Goal: Task Accomplishment & Management: Understand process/instructions

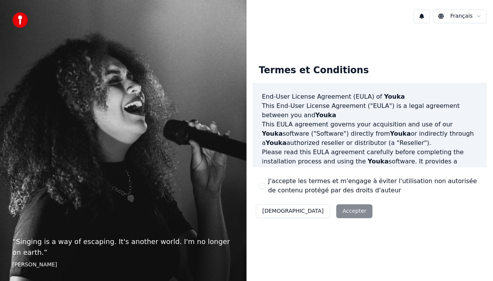
click at [305, 207] on div "Décliner Accepter" at bounding box center [314, 211] width 123 height 20
click at [318, 212] on div "Décliner Accepter" at bounding box center [314, 211] width 123 height 20
click at [309, 208] on div "Décliner Accepter" at bounding box center [314, 211] width 123 height 20
click at [270, 209] on button "[DEMOGRAPHIC_DATA]" at bounding box center [293, 211] width 74 height 14
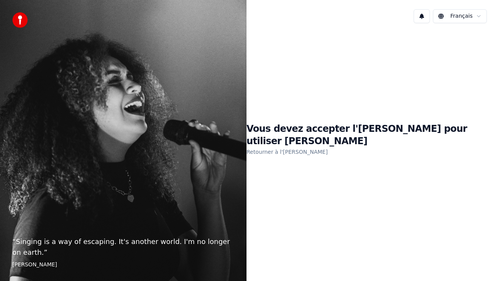
click at [382, 133] on h1 "Vous devez accepter l'[PERSON_NAME] pour utiliser [PERSON_NAME]" at bounding box center [370, 135] width 247 height 25
click at [313, 146] on link "Retourner à l'[PERSON_NAME]" at bounding box center [287, 152] width 81 height 12
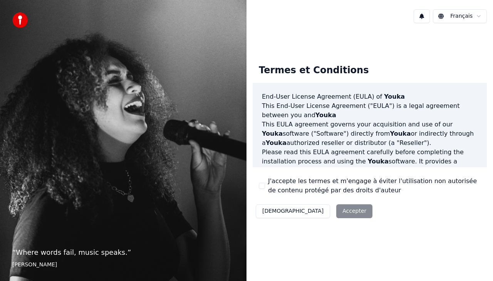
click at [318, 211] on div "Décliner Accepter" at bounding box center [314, 211] width 123 height 20
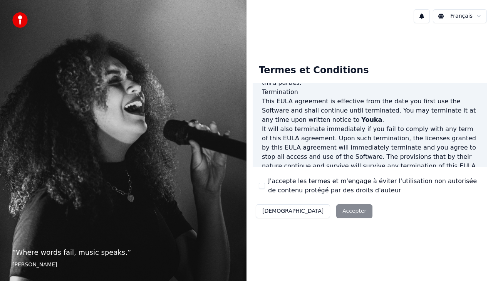
scroll to position [554, 0]
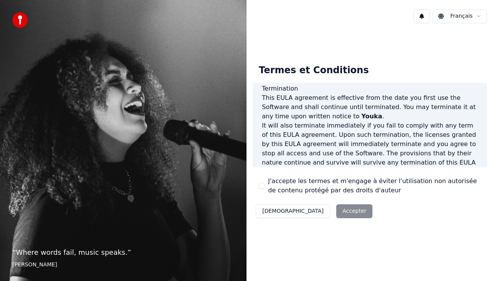
click at [318, 210] on div "Décliner Accepter" at bounding box center [314, 211] width 123 height 20
click at [318, 215] on div "Décliner Accepter" at bounding box center [314, 211] width 123 height 20
click at [311, 217] on div "Décliner Accepter" at bounding box center [314, 211] width 123 height 20
click at [322, 206] on div "Décliner Accepter" at bounding box center [314, 211] width 123 height 20
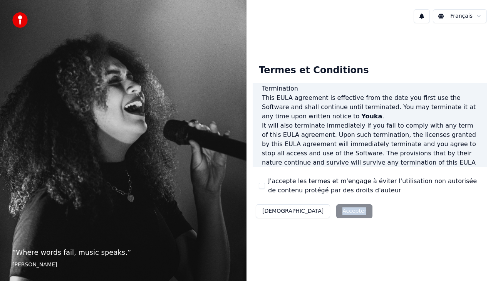
click at [322, 206] on div "Décliner Accepter" at bounding box center [314, 211] width 123 height 20
click at [334, 31] on div "Termes et Conditions End-User License Agreement ([PERSON_NAME]) of Youka This E…" at bounding box center [370, 139] width 247 height 221
click at [306, 214] on div "Décliner Accepter" at bounding box center [314, 211] width 123 height 20
click at [114, 247] on p "“ Where words fail, music speaks. ”" at bounding box center [123, 252] width 222 height 11
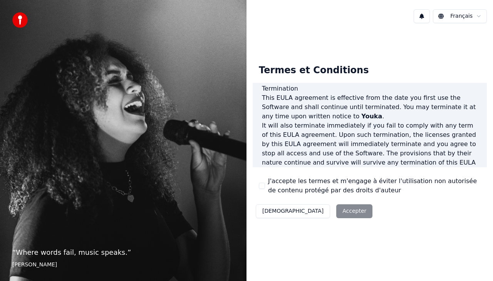
click at [324, 209] on div "Décliner Accepter" at bounding box center [314, 211] width 123 height 20
click at [375, 236] on div "Termes et Conditions End-User License Agreement ([PERSON_NAME]) of Youka This E…" at bounding box center [370, 139] width 247 height 221
click at [303, 210] on div "Décliner Accepter" at bounding box center [314, 211] width 123 height 20
